Goal: Information Seeking & Learning: Learn about a topic

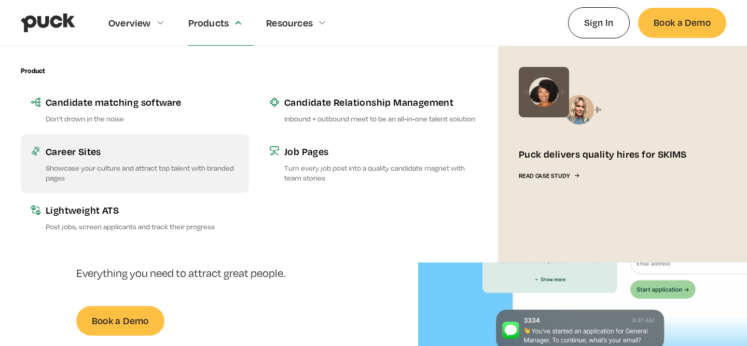
click at [143, 163] on p "Showcase your culture and attract top talent with branded pages" at bounding box center [142, 173] width 193 height 20
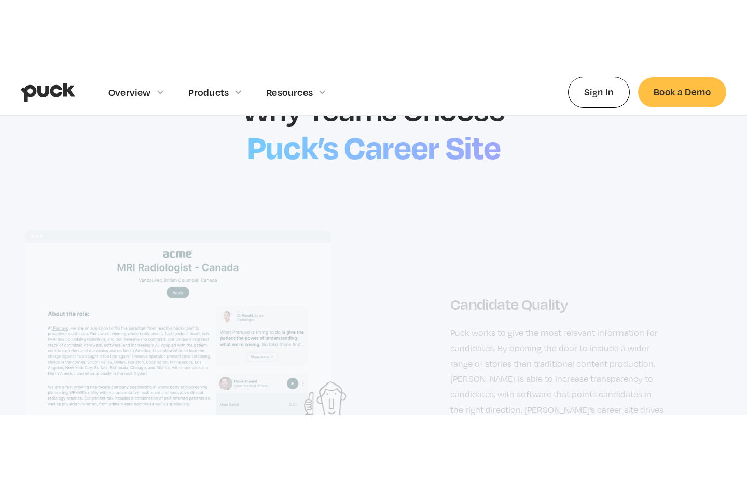
scroll to position [1221, 0]
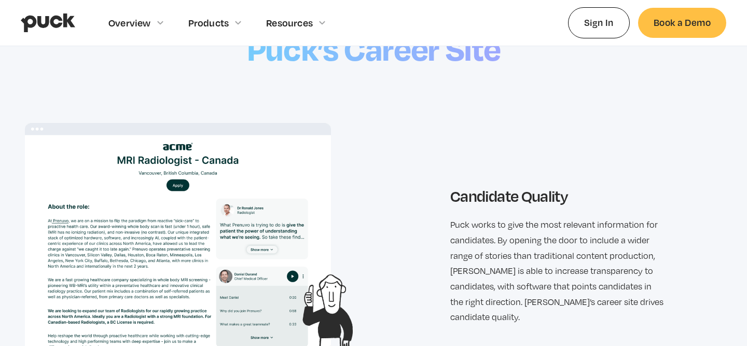
click at [376, 340] on div "Candidate Quality Puck works to give the most relevant information for candidat…" at bounding box center [373, 256] width 697 height 266
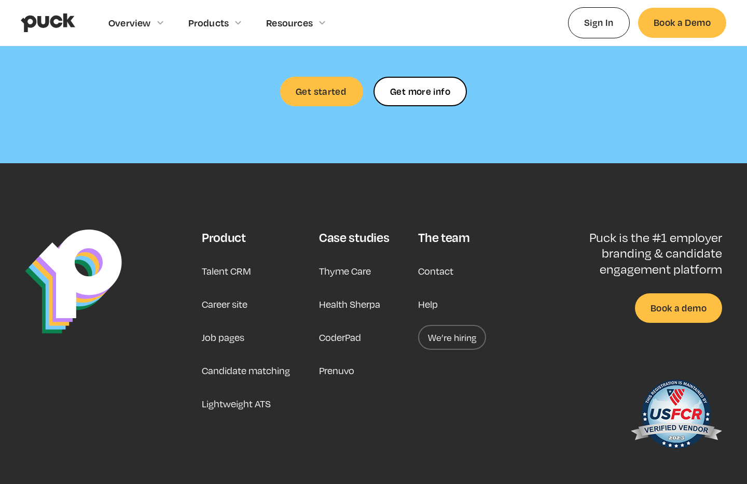
scroll to position [3108, 0]
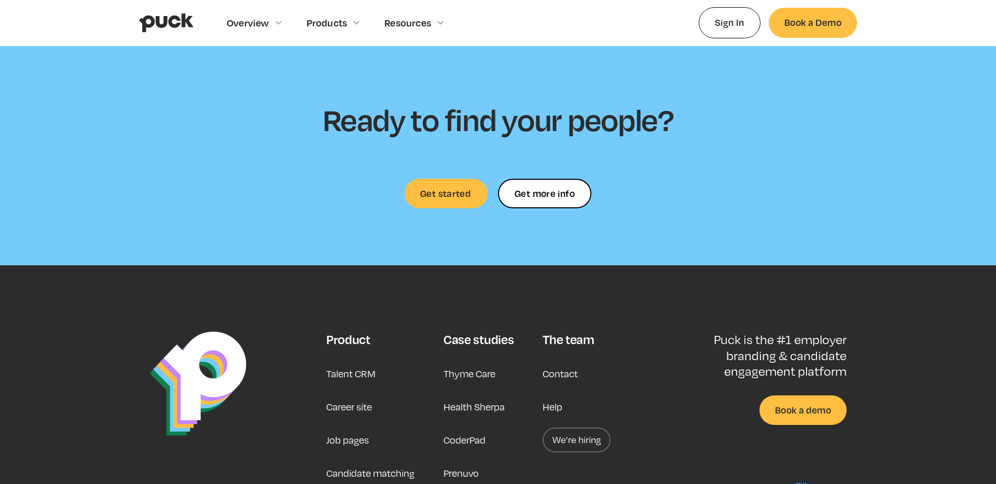
scroll to position [3076, 0]
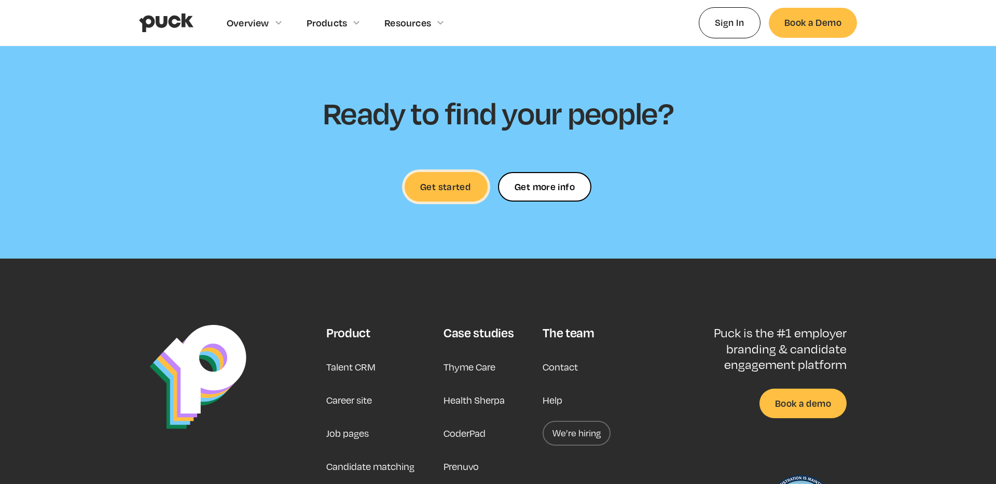
click at [451, 181] on link "Get started" at bounding box center [445, 187] width 83 height 30
